Goal: Check status: Check status

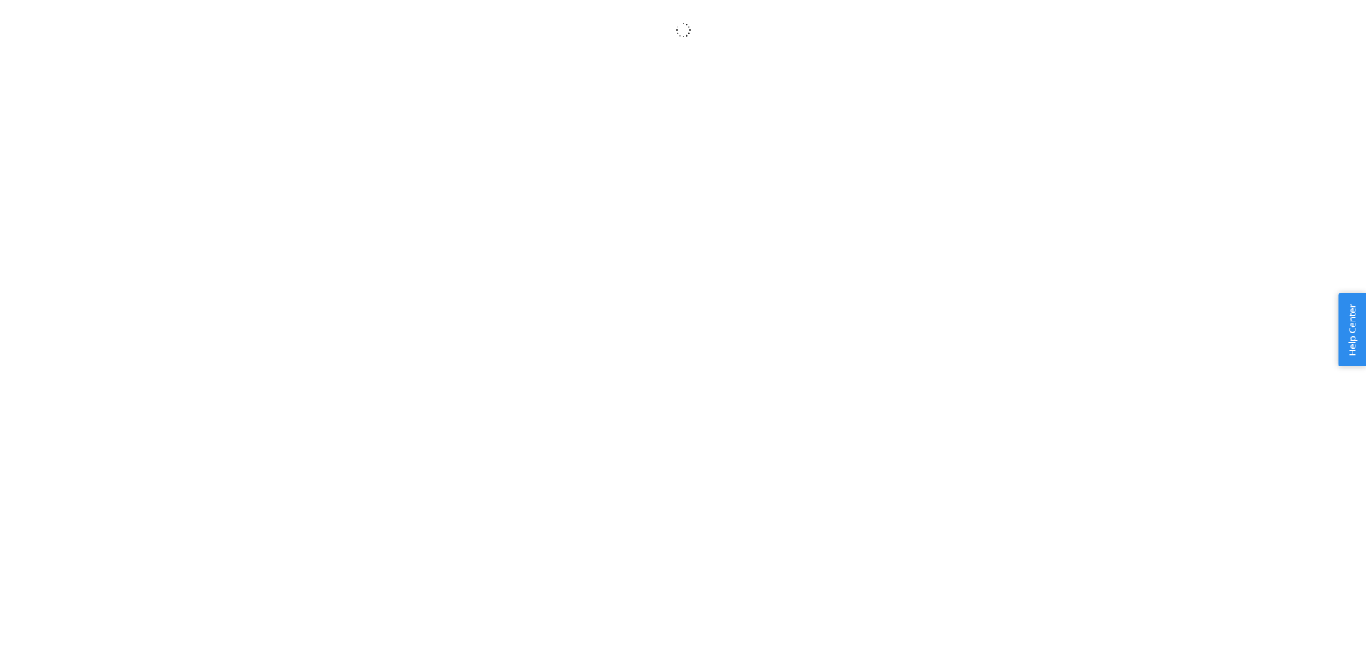
click at [625, 145] on body "× Help Center Username Get Started Inbounds Inventory Orders Billing Fast Tags …" at bounding box center [683, 345] width 1366 height 659
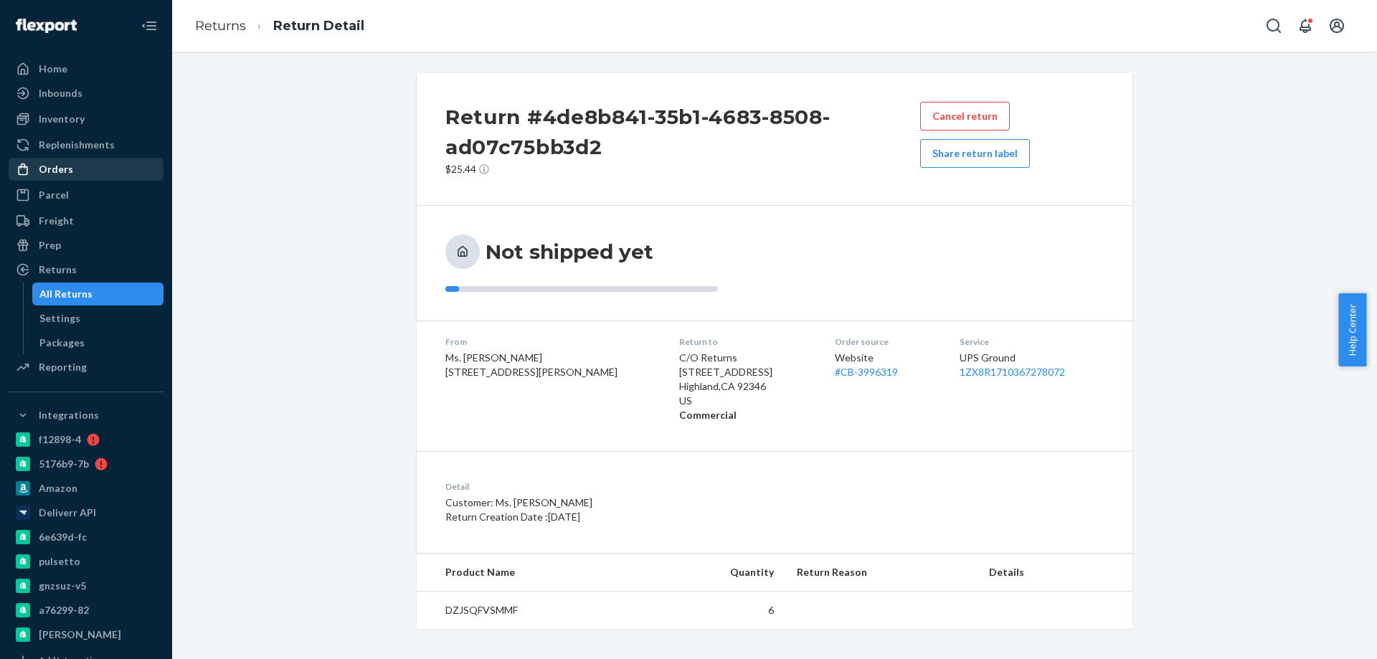
click at [80, 164] on div "Orders" at bounding box center [86, 169] width 152 height 20
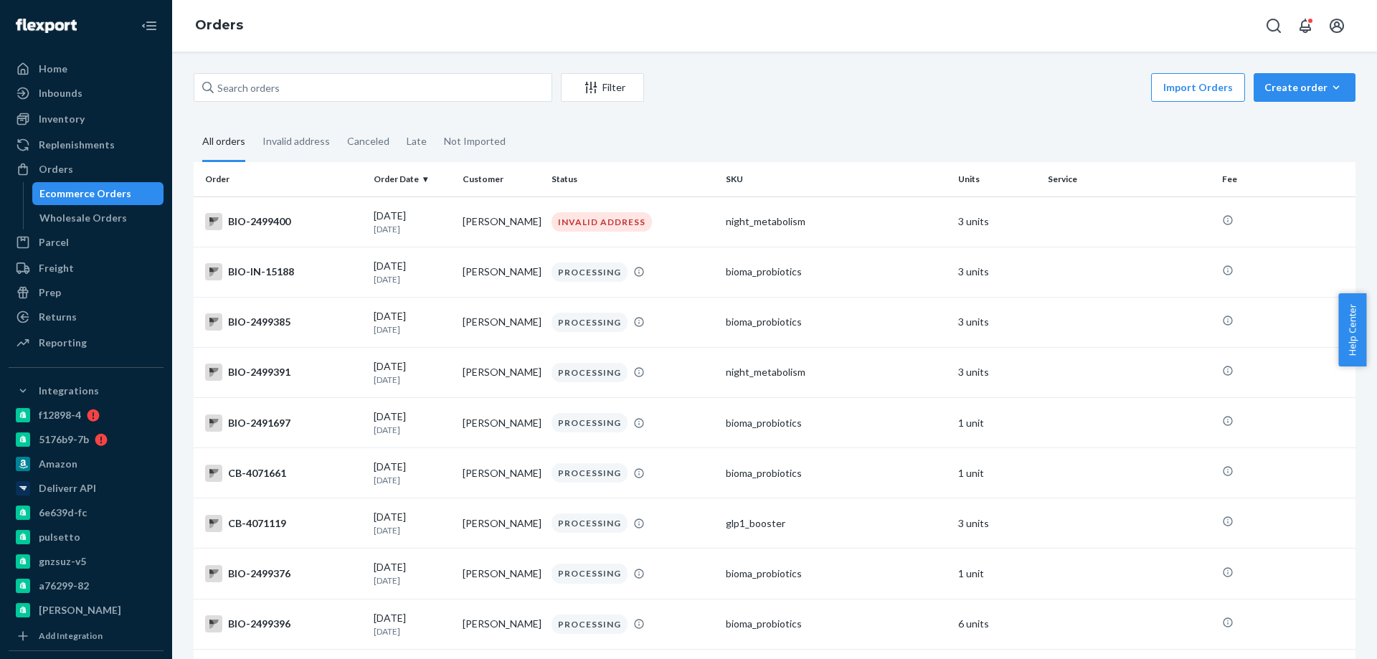
click at [764, 63] on div "Filter Import Orders Create order Ecommerce order Removal order All orders Inva…" at bounding box center [774, 355] width 1204 height 607
click at [310, 82] on input "text" at bounding box center [373, 87] width 358 height 29
paste input "4046734"
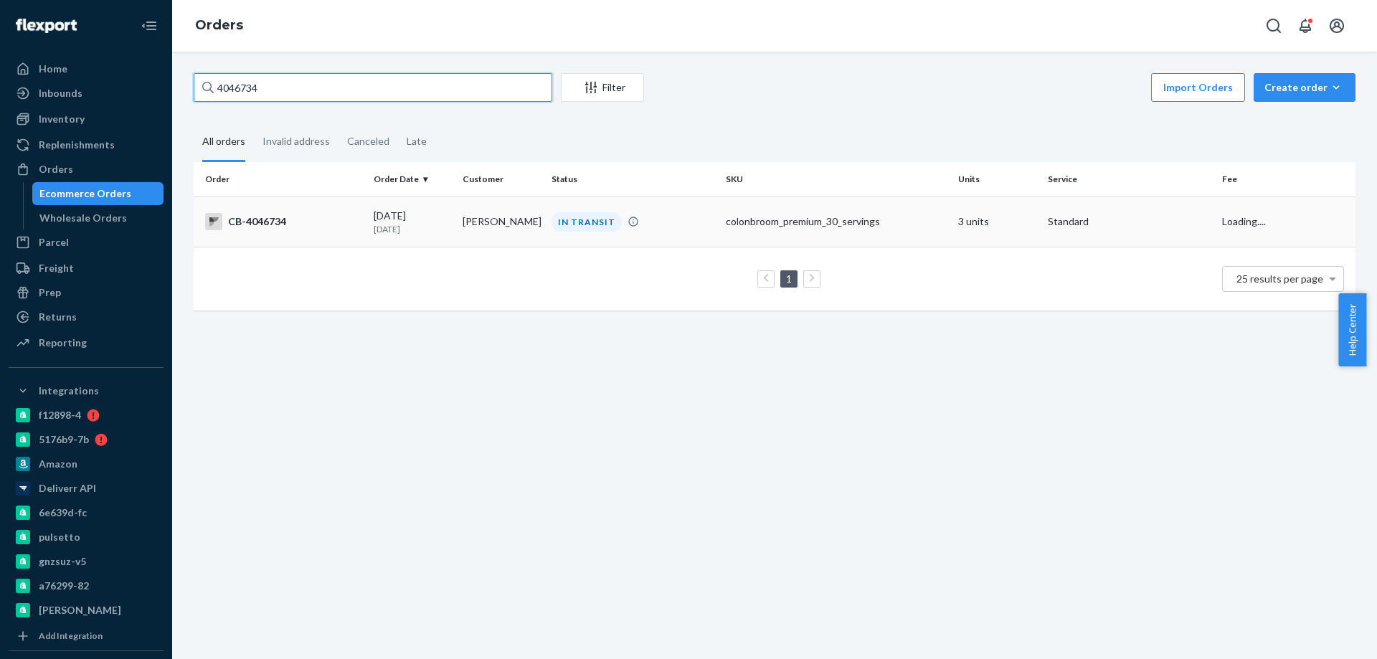
type input "4046734"
click at [441, 235] on td "[DATE] [DATE]" at bounding box center [412, 221] width 89 height 50
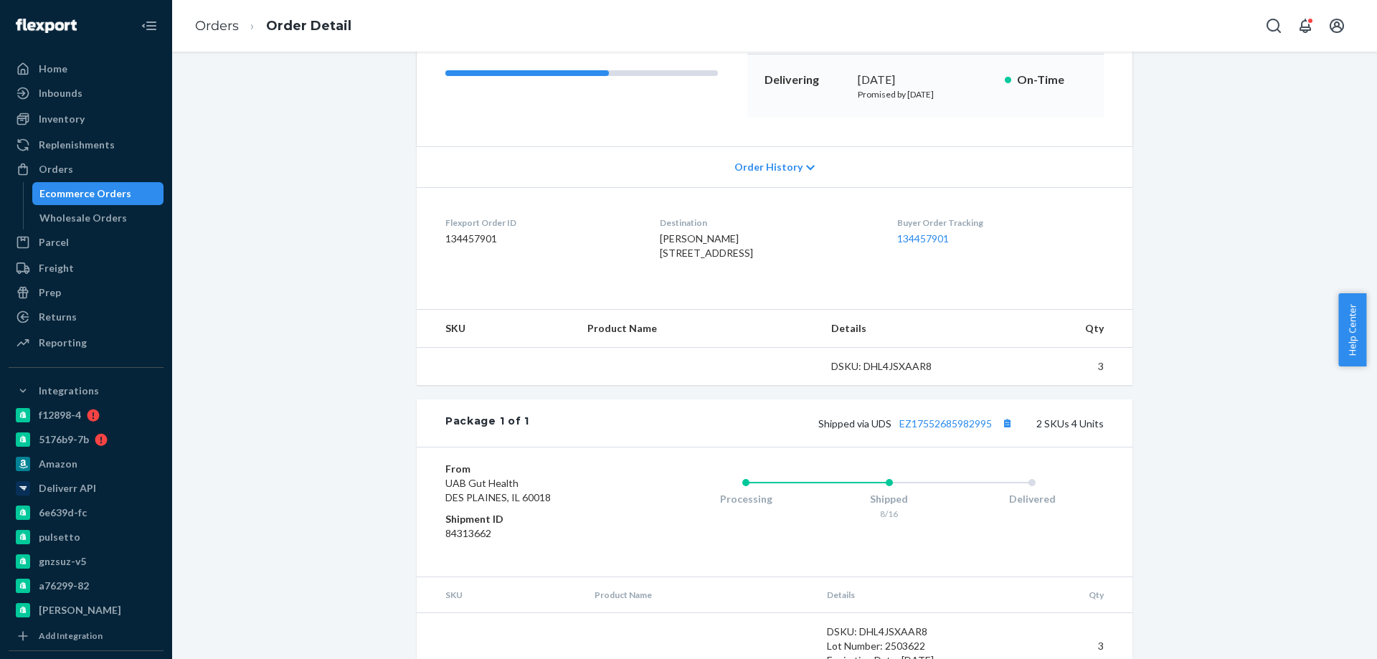
scroll to position [215, 0]
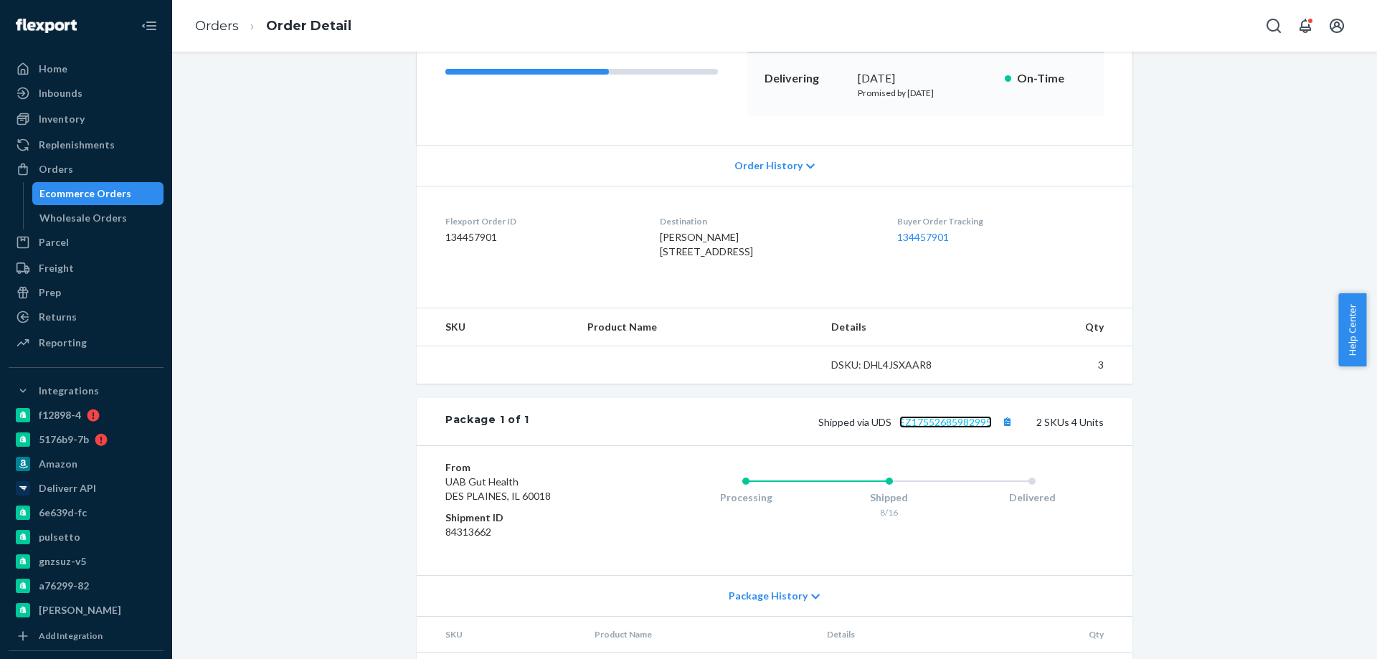
click at [965, 428] on link "EZ17552685982995" at bounding box center [945, 422] width 92 height 12
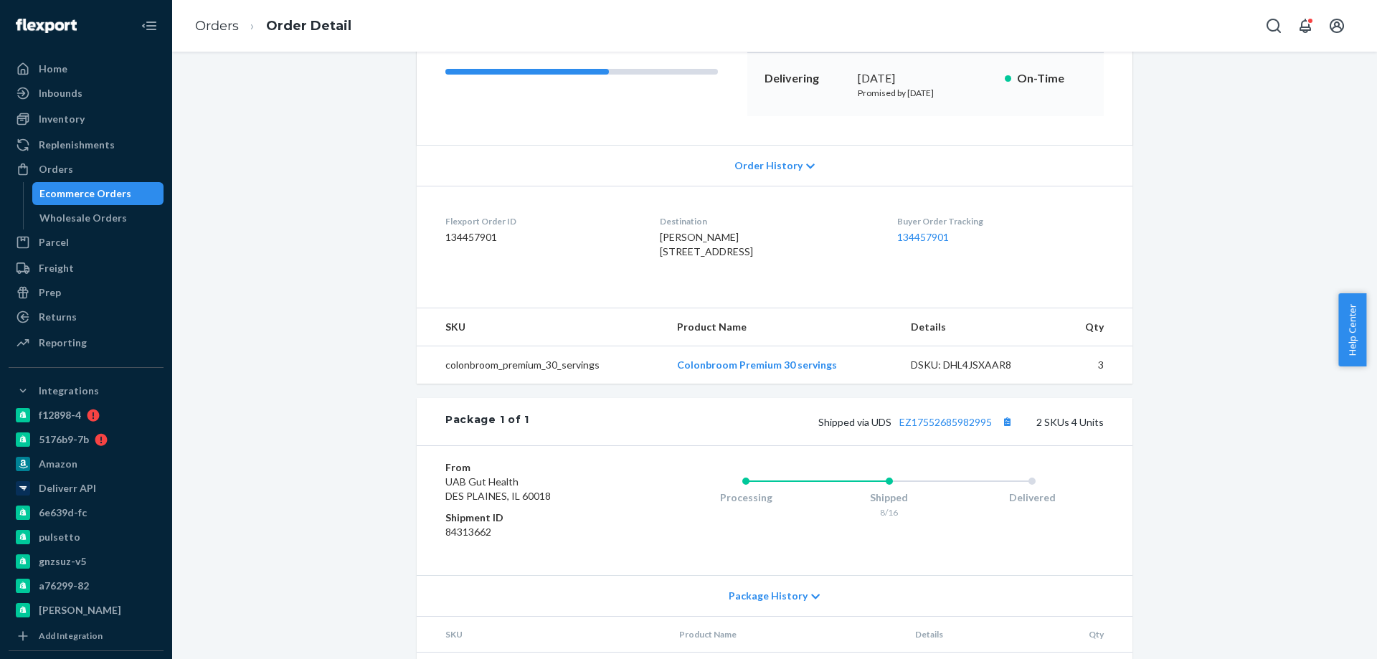
click at [122, 195] on div "Ecommerce Orders" at bounding box center [85, 193] width 92 height 14
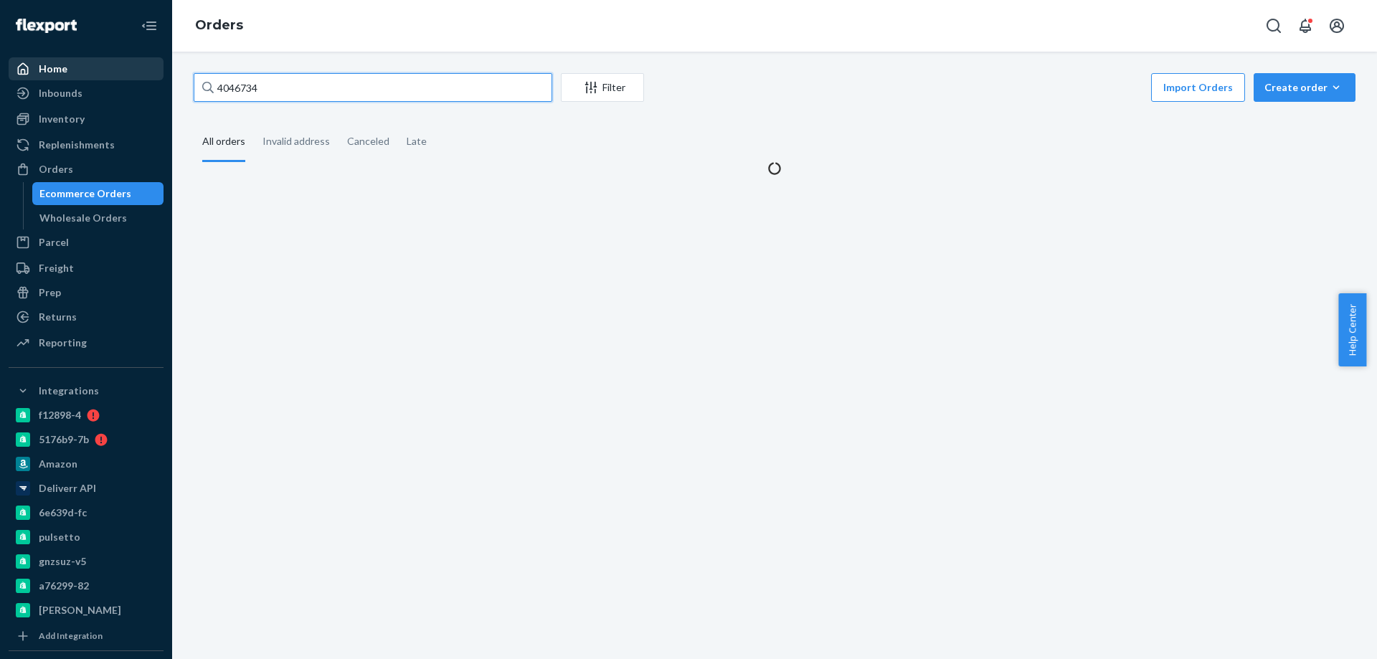
drag, startPoint x: 250, startPoint y: 87, endPoint x: 94, endPoint y: 78, distance: 156.6
click at [106, 79] on div "Home Inbounds Shipping Plans Problems Inventory Products Branded Packaging Repl…" at bounding box center [688, 329] width 1377 height 659
paste input "35903"
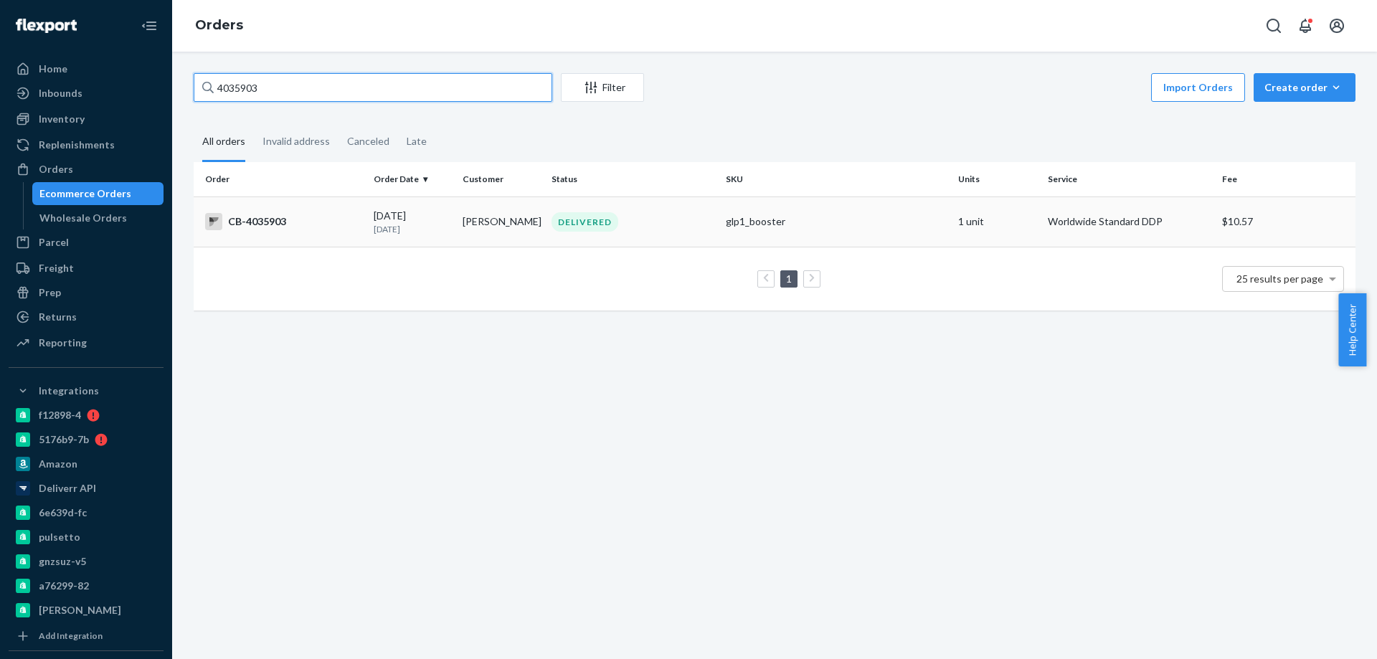
type input "4035903"
click at [453, 236] on td "[DATE] [DATE]" at bounding box center [412, 221] width 89 height 50
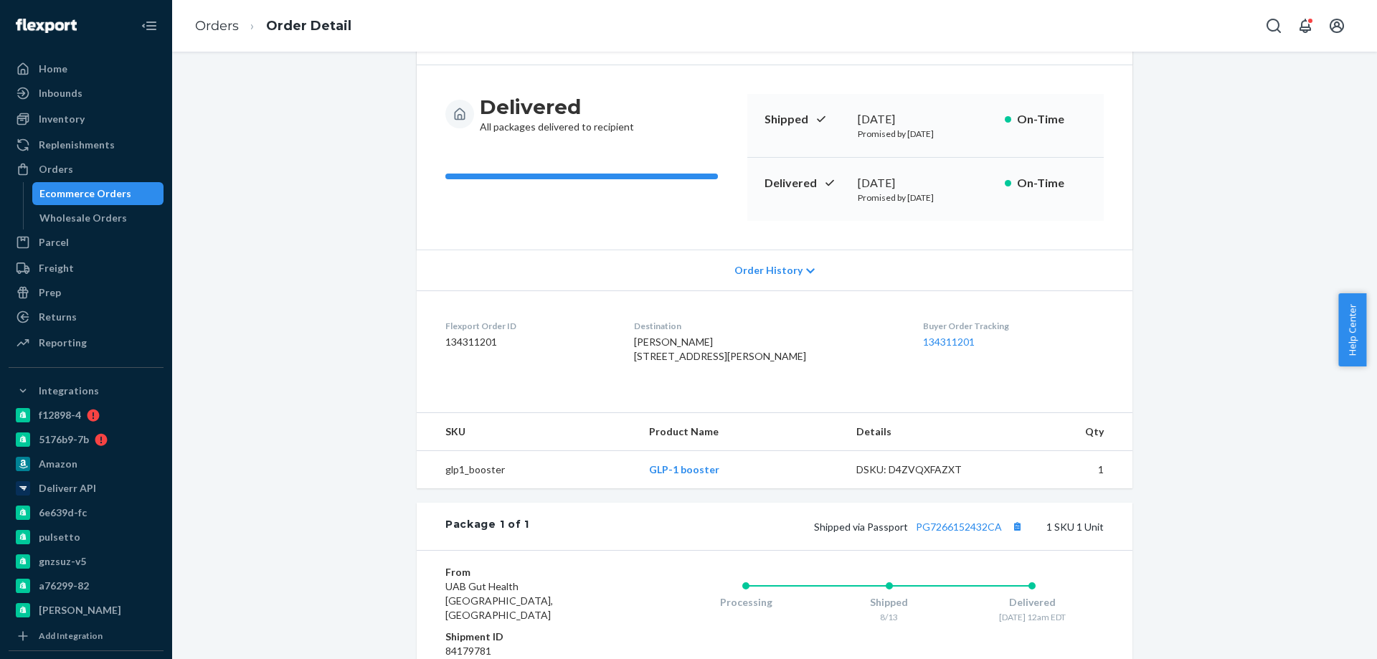
scroll to position [215, 0]
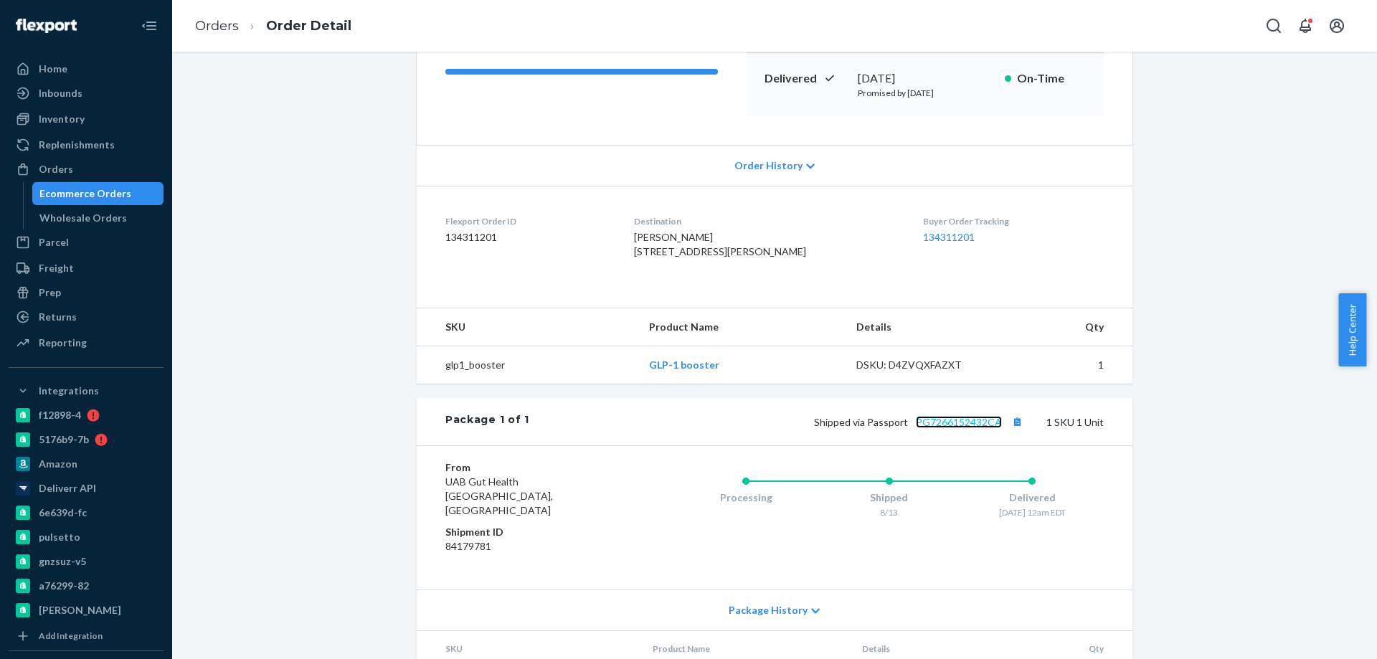
click at [954, 428] on link "PG7266152432CA" at bounding box center [959, 422] width 86 height 12
click at [105, 204] on link "Ecommerce Orders" at bounding box center [98, 193] width 132 height 23
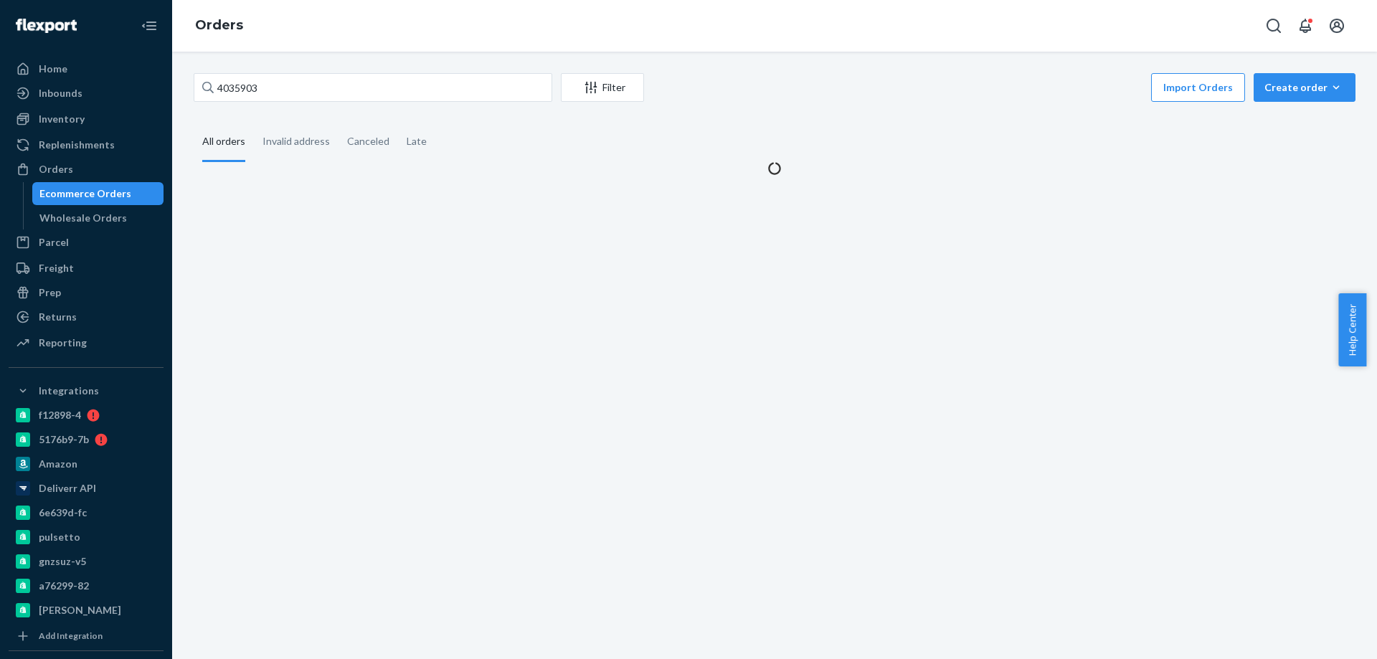
click at [103, 198] on div "Ecommerce Orders" at bounding box center [85, 193] width 92 height 14
drag, startPoint x: 304, startPoint y: 88, endPoint x: 156, endPoint y: 87, distance: 147.7
click at [176, 87] on div "4035903 Filter Import Orders Create order Ecommerce order Removal order All ord…" at bounding box center [774, 355] width 1204 height 607
paste input "51861"
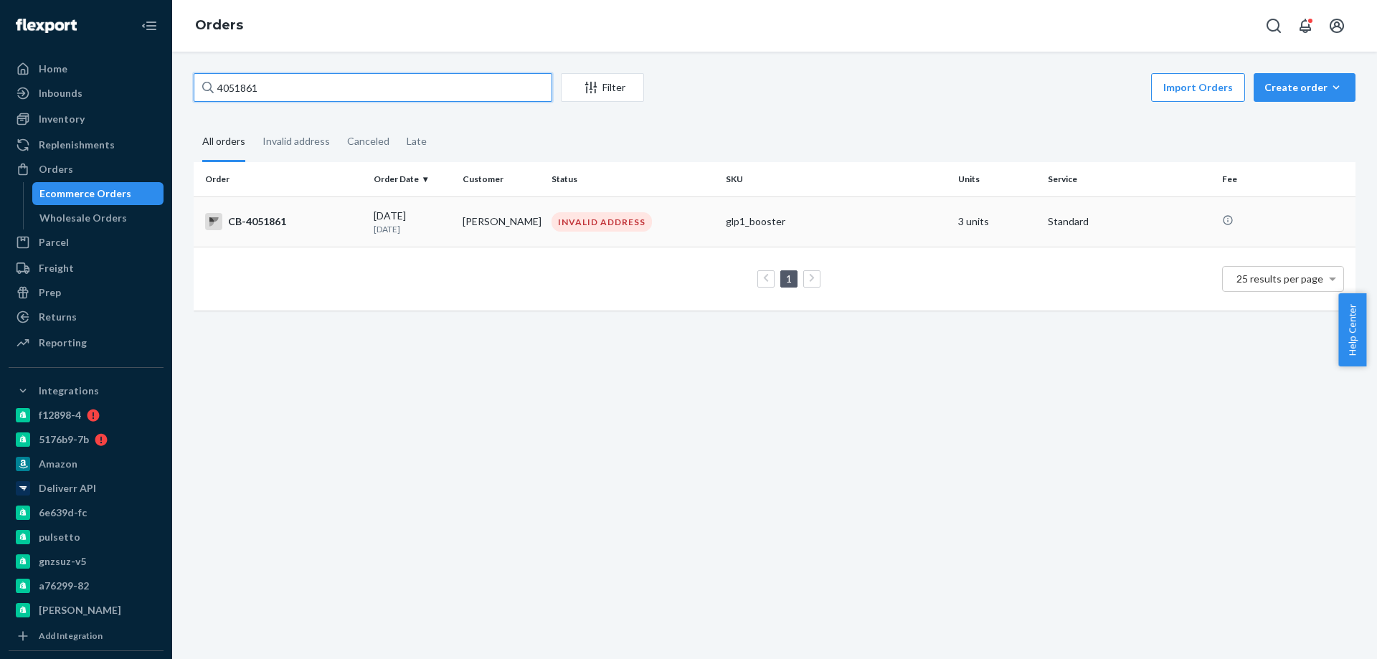
type input "4051861"
click at [415, 224] on p "[DATE]" at bounding box center [412, 229] width 77 height 12
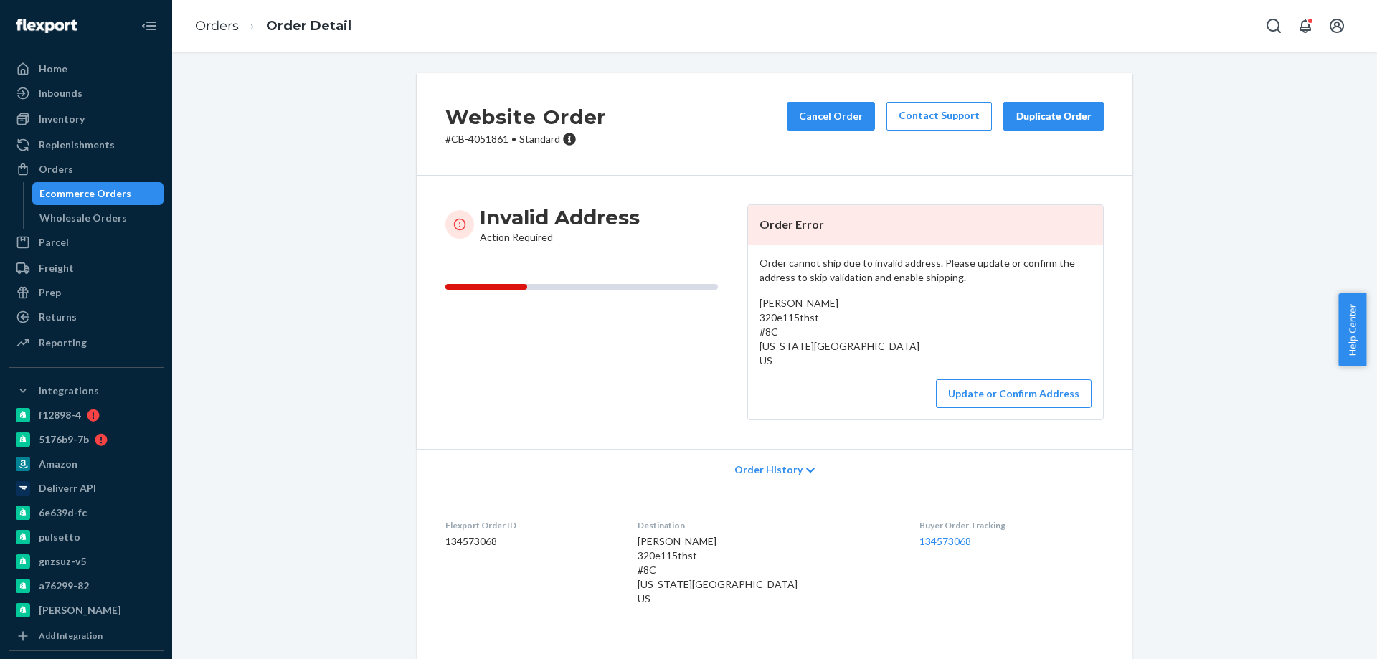
click at [375, 585] on div "Website Order # CB-4051861 • Standard Cancel Order Contact Support Duplicate Or…" at bounding box center [774, 410] width 1183 height 675
click at [255, 374] on div "Website Order # CB-4051861 • Standard Cancel Order Contact Support Duplicate Or…" at bounding box center [774, 410] width 1183 height 675
click at [322, 439] on div "Website Order # CB-4051861 • Standard Cancel Order Contact Support Duplicate Or…" at bounding box center [774, 410] width 1183 height 675
drag, startPoint x: 335, startPoint y: 512, endPoint x: 338, endPoint y: 230, distance: 281.8
click at [336, 511] on div "Website Order # CB-4051861 • Standard Cancel Order Contact Support Duplicate Or…" at bounding box center [774, 410] width 1183 height 675
